Goal: Task Accomplishment & Management: Use online tool/utility

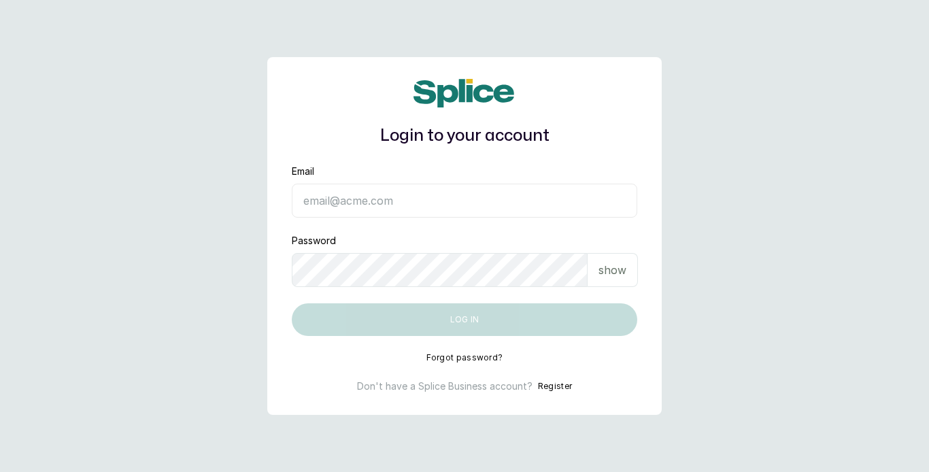
type input "[EMAIL_ADDRESS][DOMAIN_NAME]"
click at [451, 315] on button "Log in" at bounding box center [464, 319] width 345 height 33
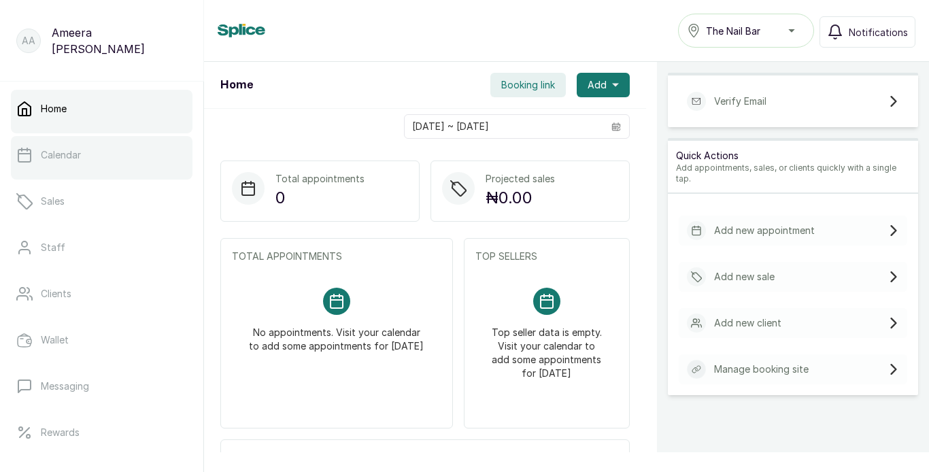
click at [135, 153] on link "Calendar" at bounding box center [101, 155] width 181 height 38
